Goal: Information Seeking & Learning: Compare options

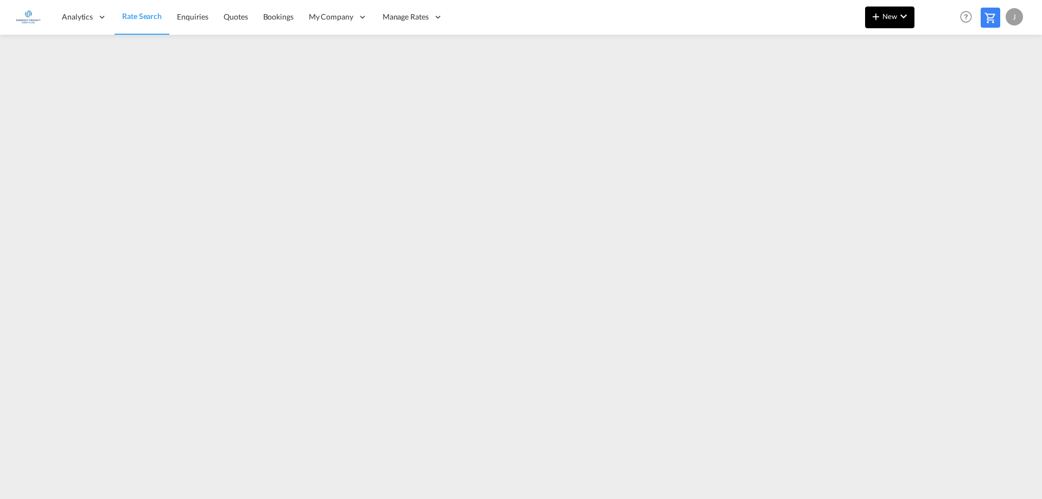
click at [881, 17] on md-icon "icon-plus 400-fg" at bounding box center [875, 16] width 13 height 13
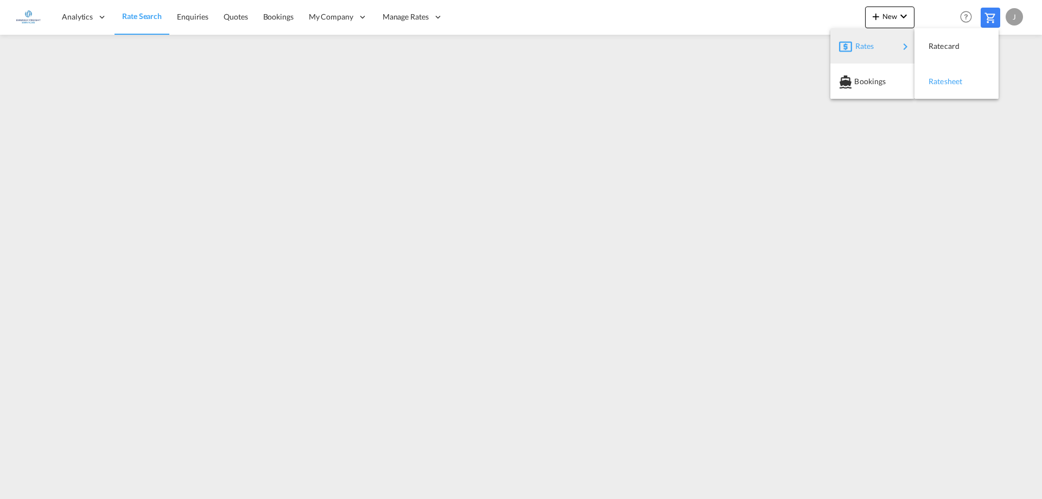
click at [932, 75] on span "Ratesheet" at bounding box center [934, 82] width 12 height 22
click at [1012, 17] on div "J" at bounding box center [1013, 16] width 17 height 17
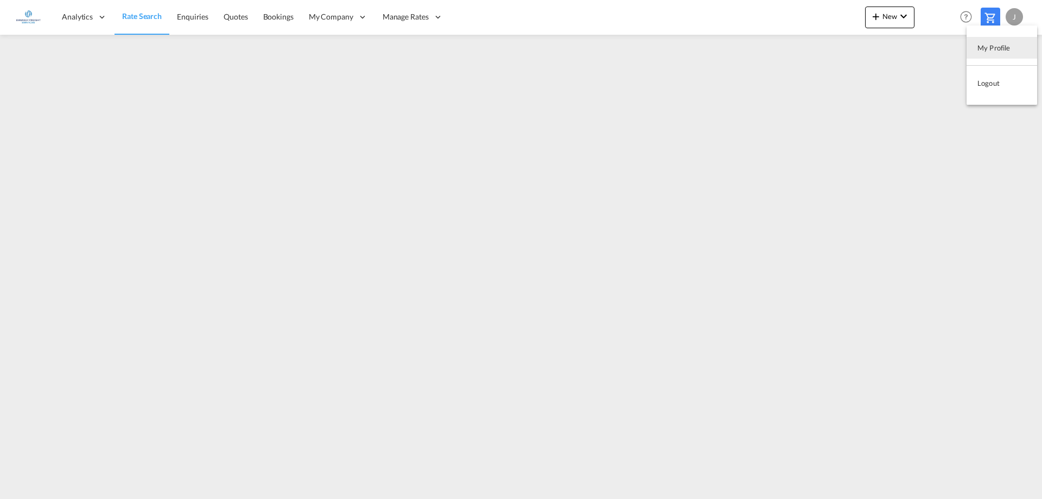
click at [422, 13] on md-backdrop at bounding box center [521, 249] width 1042 height 499
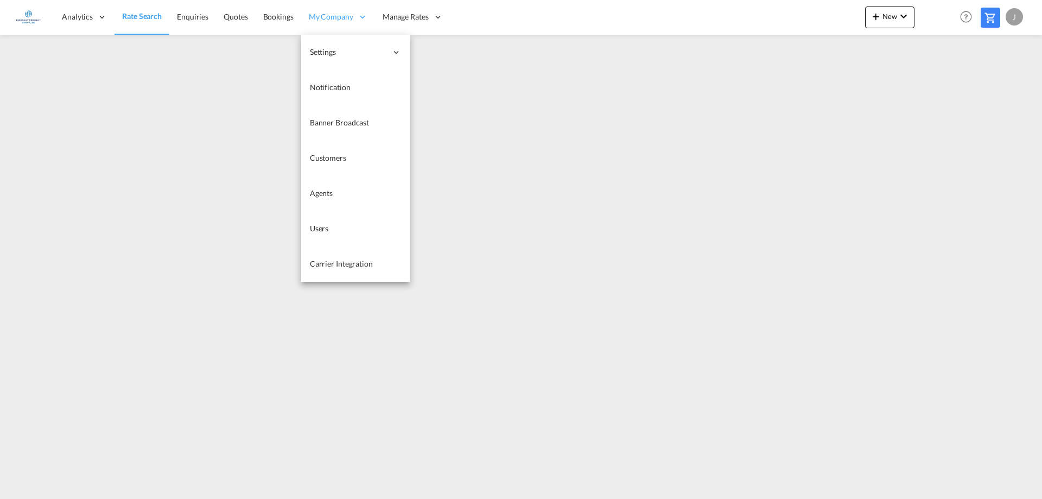
click at [326, 14] on span "My Company" at bounding box center [331, 16] width 44 height 11
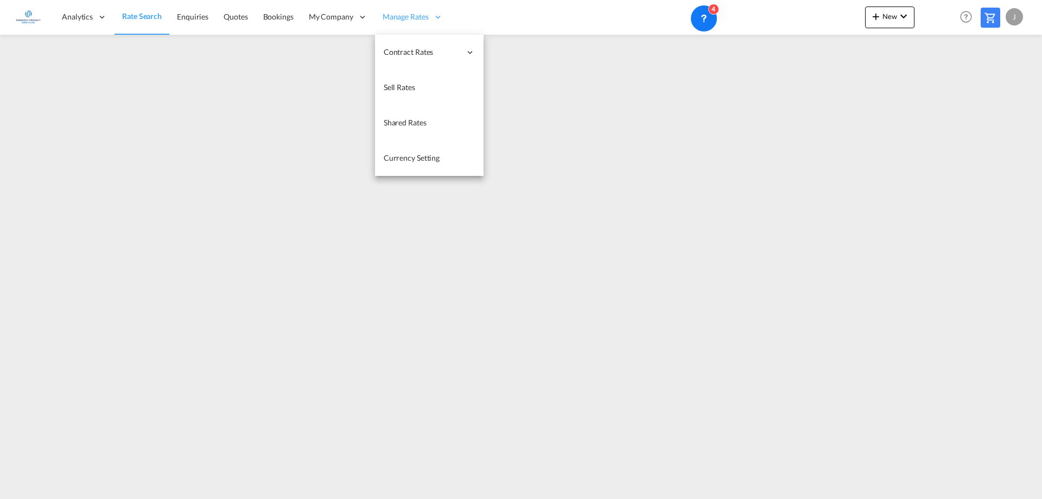
click at [419, 13] on span "Manage Rates" at bounding box center [406, 16] width 46 height 11
click at [531, 54] on span "My Rate Files" at bounding box center [514, 51] width 44 height 9
click at [386, 20] on span "Manage Rates" at bounding box center [405, 16] width 46 height 11
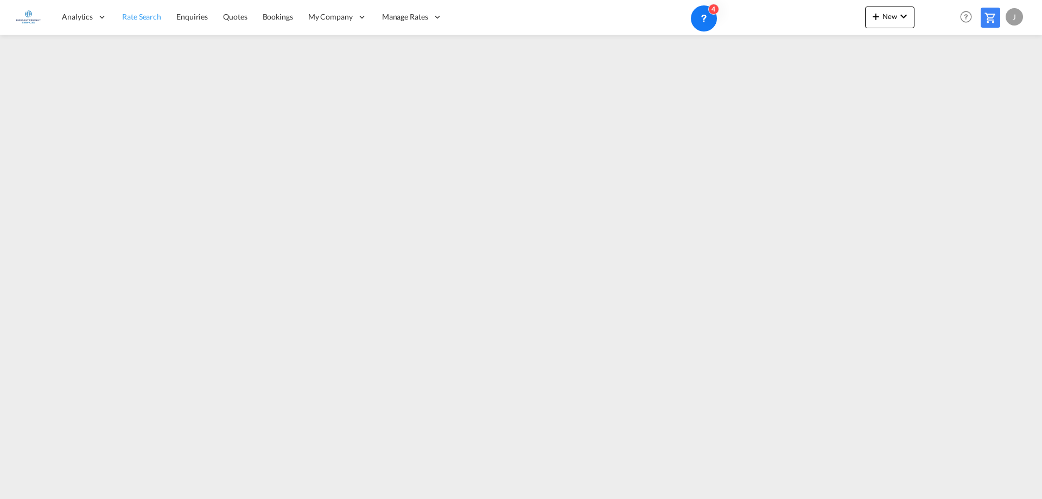
click at [135, 20] on span "Rate Search" at bounding box center [141, 16] width 39 height 9
